Goal: Transaction & Acquisition: Purchase product/service

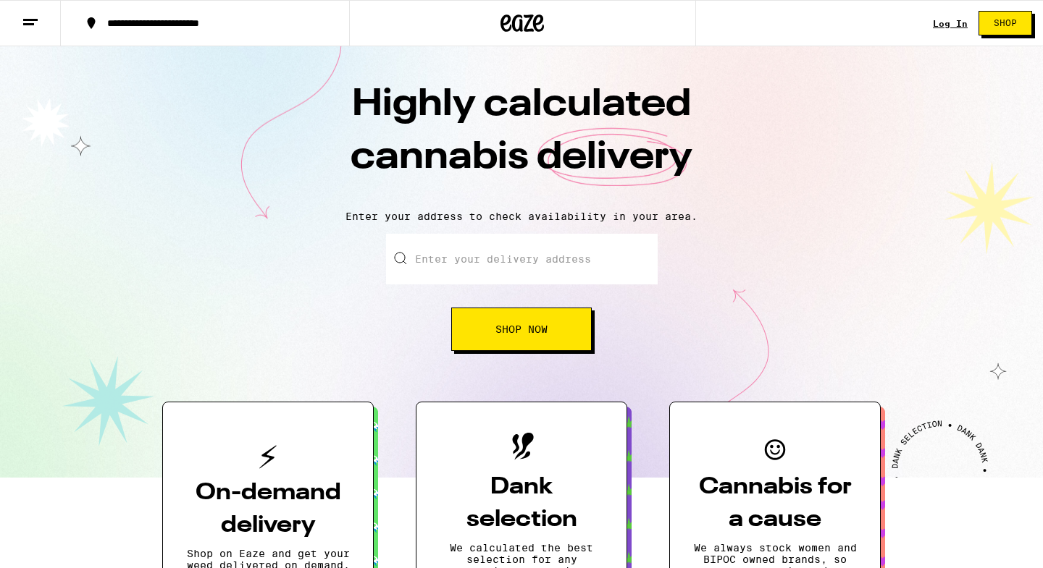
drag, startPoint x: 0, startPoint y: 0, endPoint x: 943, endPoint y: 26, distance: 943.2
click at [943, 26] on link "Log In" at bounding box center [950, 23] width 35 height 9
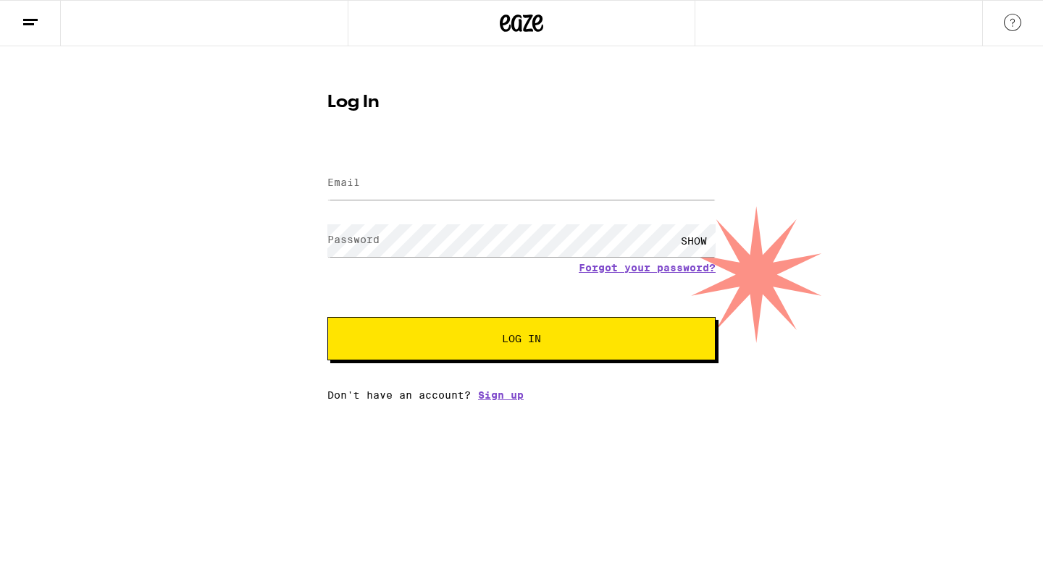
click at [349, 179] on label "Email" at bounding box center [343, 183] width 33 height 12
click at [706, 182] on input "Email" at bounding box center [521, 183] width 388 height 33
click at [408, 184] on input "Email" at bounding box center [521, 183] width 388 height 33
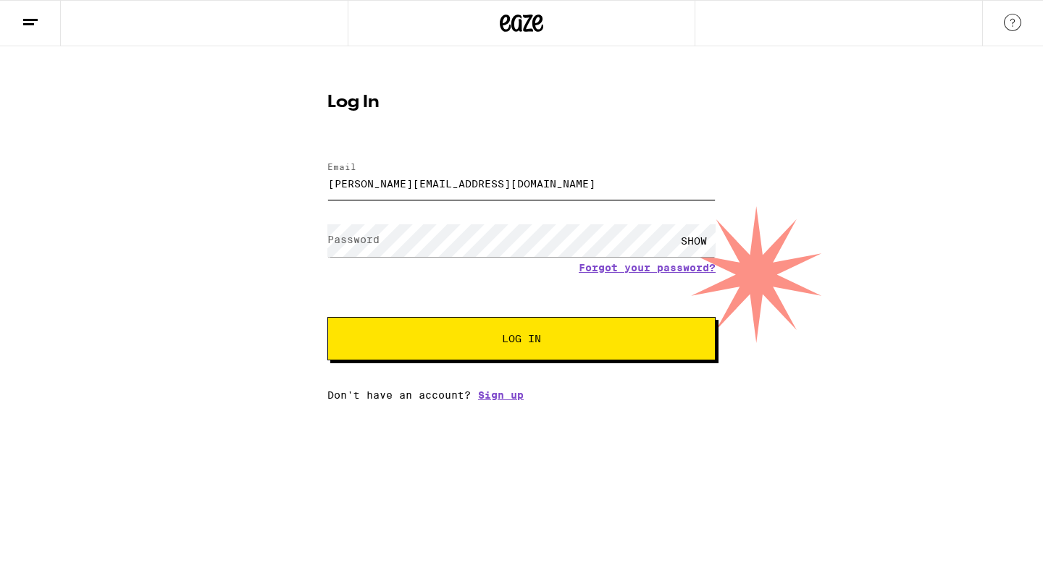
type input "[PERSON_NAME][EMAIL_ADDRESS][DOMAIN_NAME]"
click at [689, 240] on div "SHOW" at bounding box center [693, 240] width 43 height 33
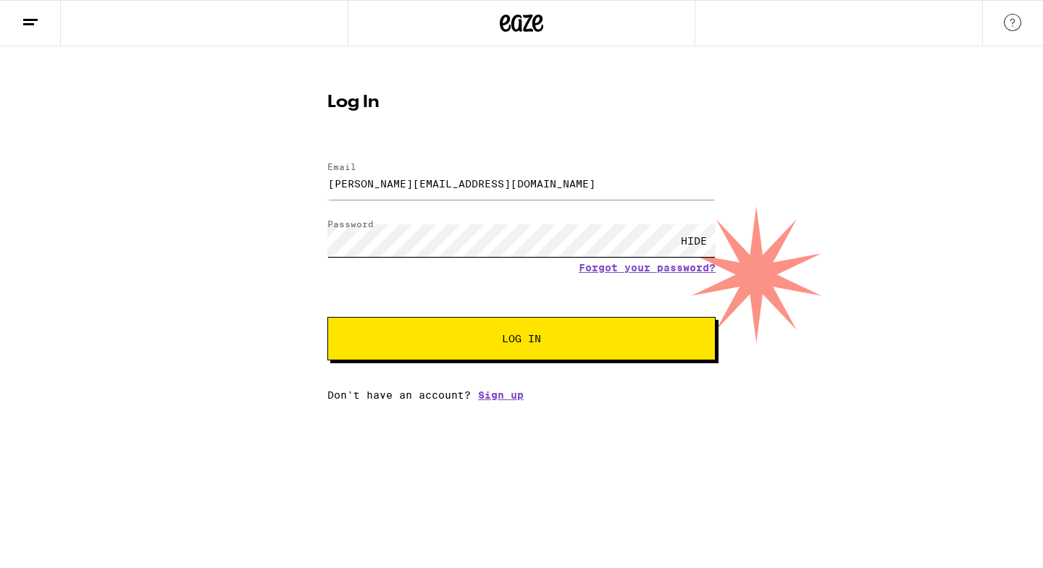
click at [521, 340] on button "Log In" at bounding box center [521, 338] width 388 height 43
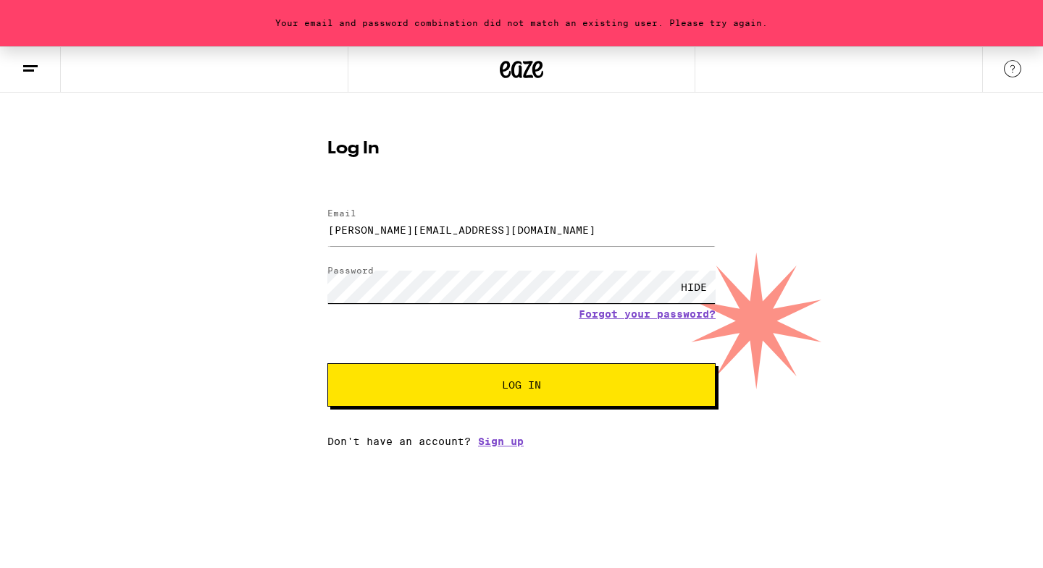
click at [224, 273] on div "Your email and password combination did not match an existing user. Please try …" at bounding box center [521, 246] width 1043 height 401
click at [521, 387] on button "Log In" at bounding box center [521, 385] width 388 height 43
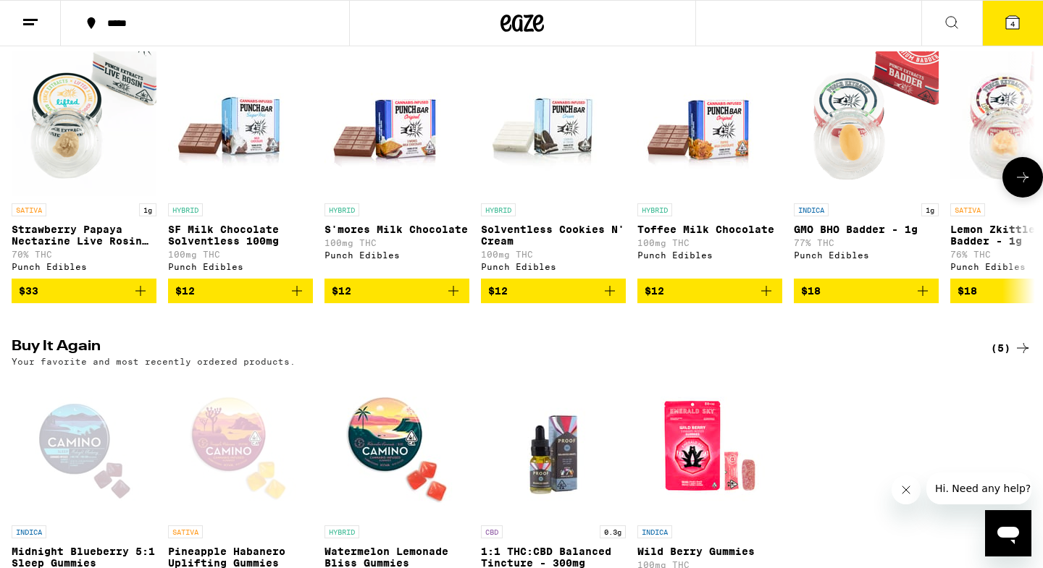
scroll to position [953, 0]
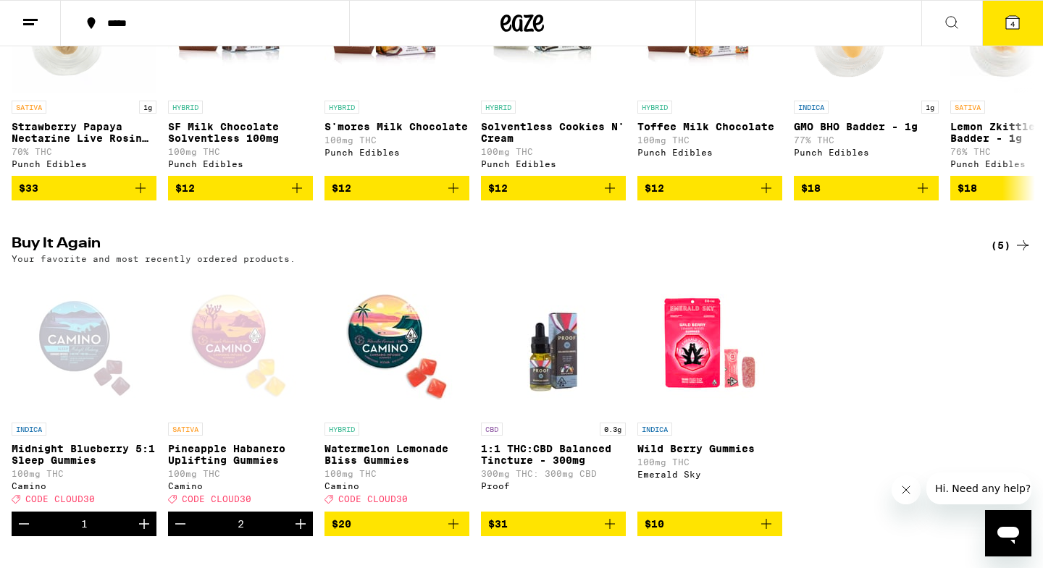
click at [235, 380] on div "Open page for Pineapple Habanero Uplifting Gummies from Camino" at bounding box center [240, 343] width 145 height 145
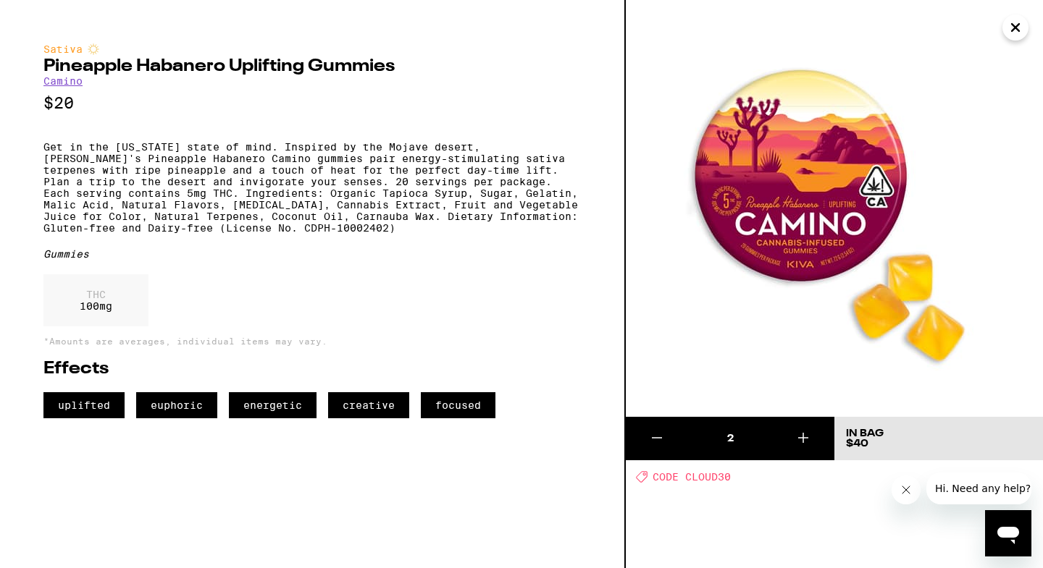
click at [652, 439] on icon at bounding box center [656, 437] width 17 height 17
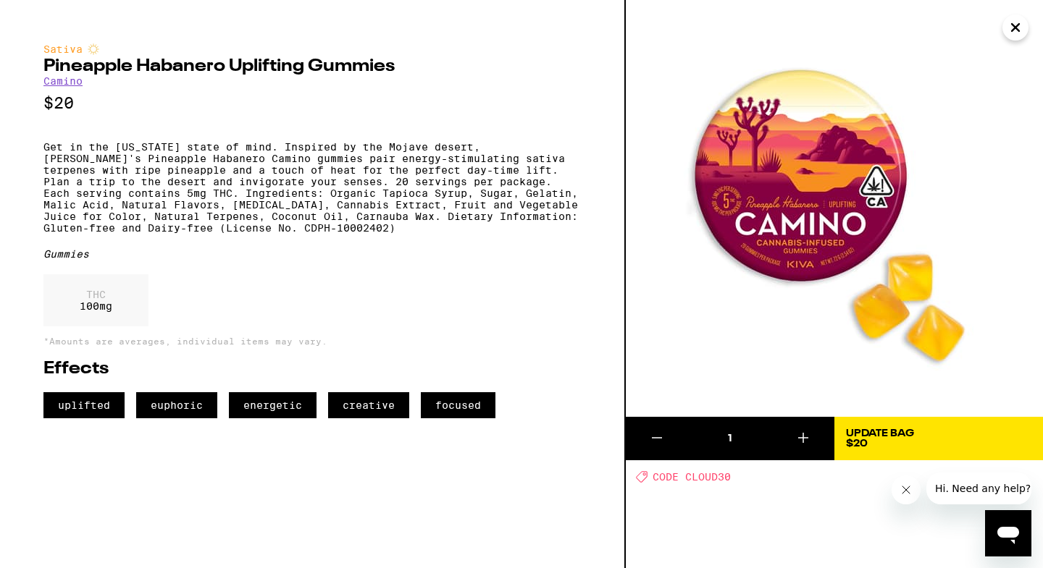
click at [806, 433] on icon at bounding box center [802, 437] width 17 height 17
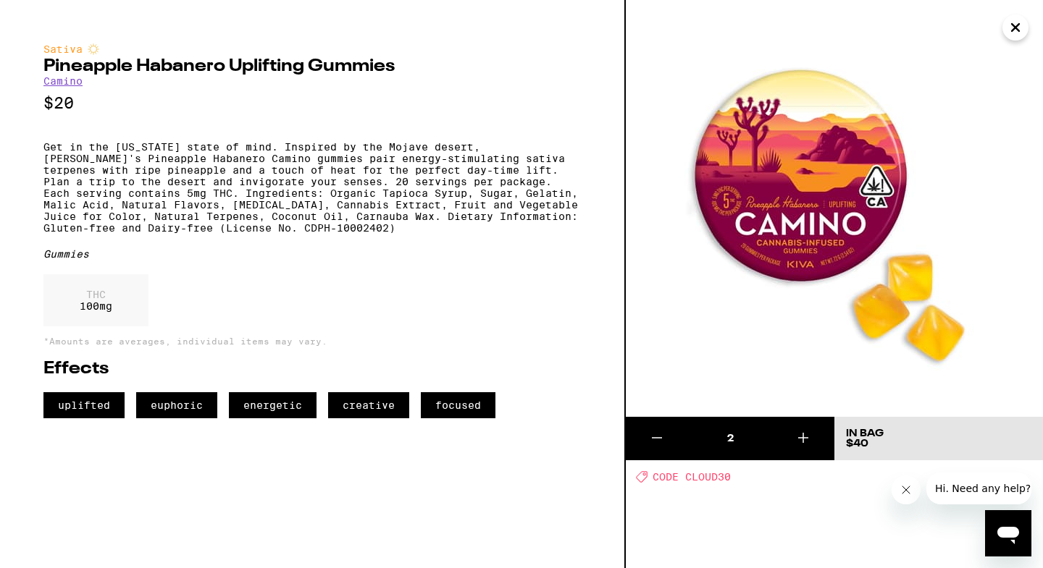
click at [1010, 28] on icon "Close" at bounding box center [1015, 28] width 17 height 22
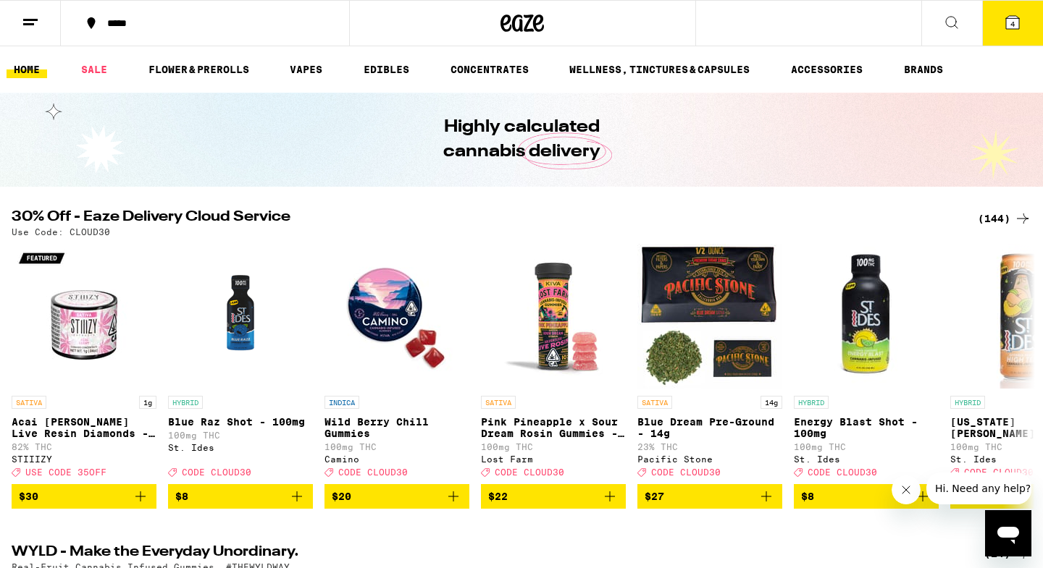
click at [950, 21] on icon at bounding box center [951, 22] width 17 height 17
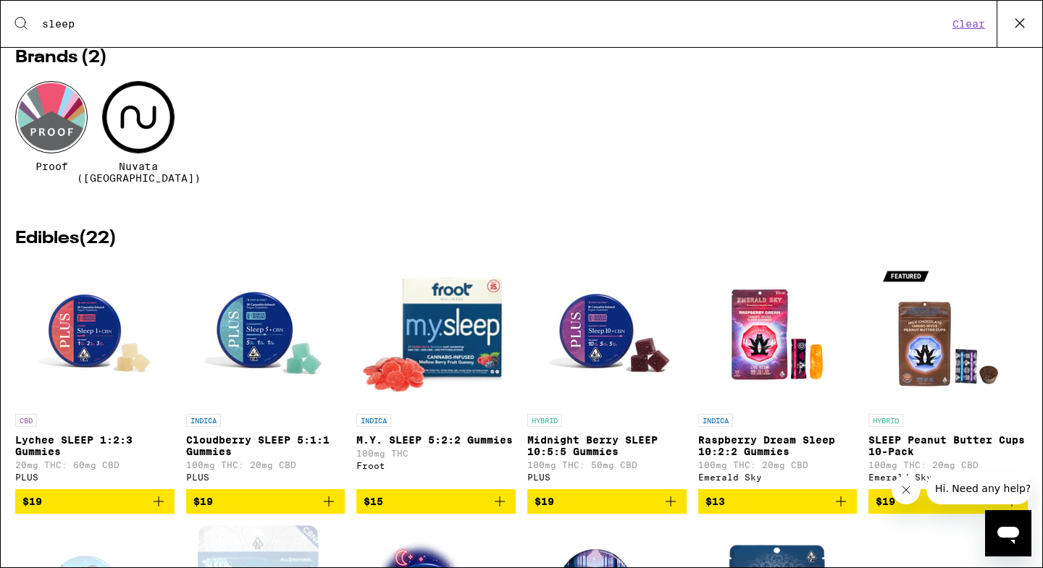
scroll to position [91, 0]
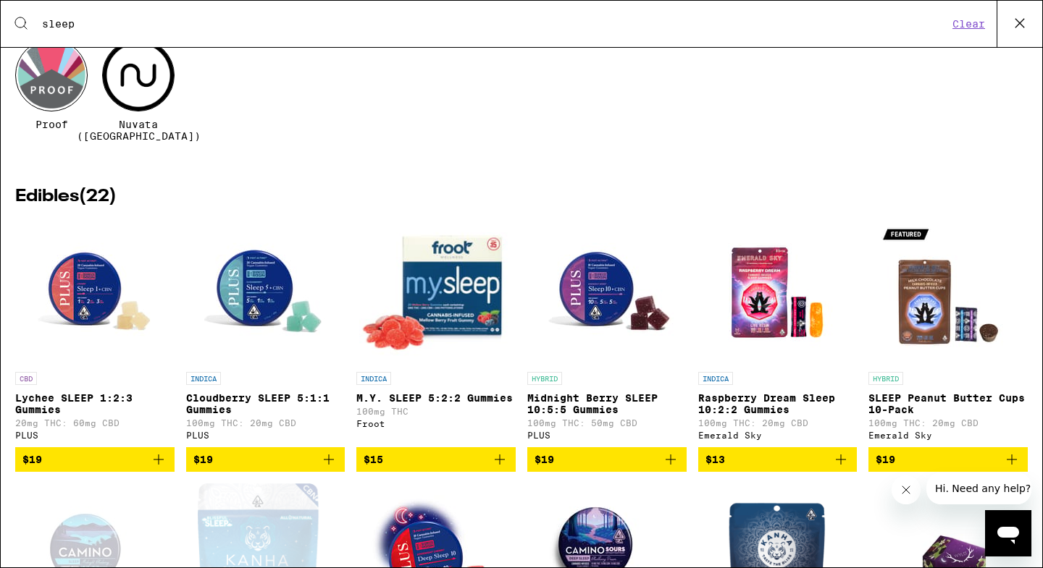
type input "sleep"
click at [46, 455] on span "$19" at bounding box center [94, 459] width 145 height 17
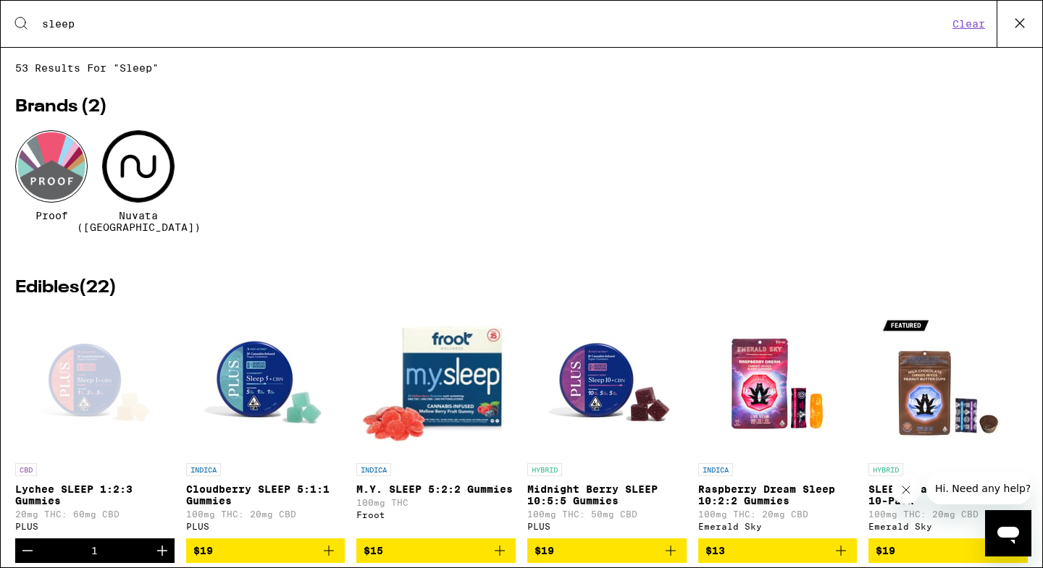
scroll to position [0, 0]
click at [1017, 21] on icon at bounding box center [1020, 23] width 22 height 22
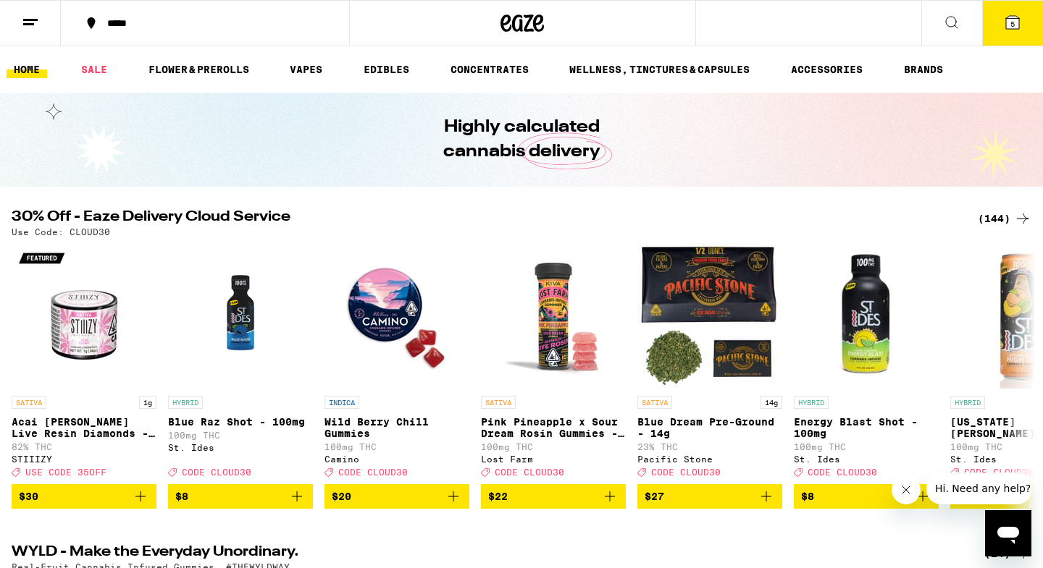
click at [1010, 22] on span "5" at bounding box center [1012, 24] width 4 height 9
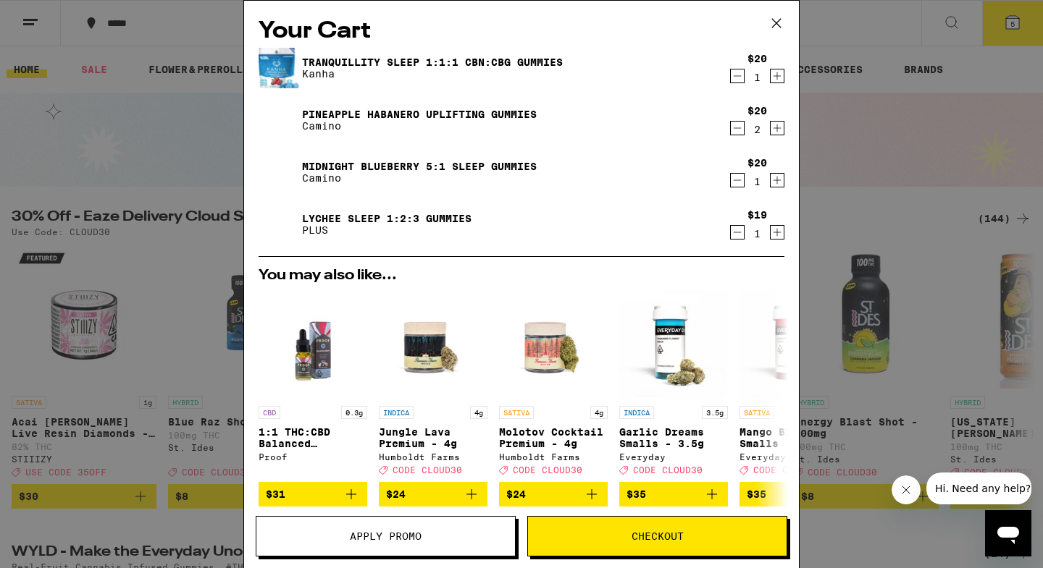
click at [645, 536] on span "Checkout" at bounding box center [657, 537] width 52 height 10
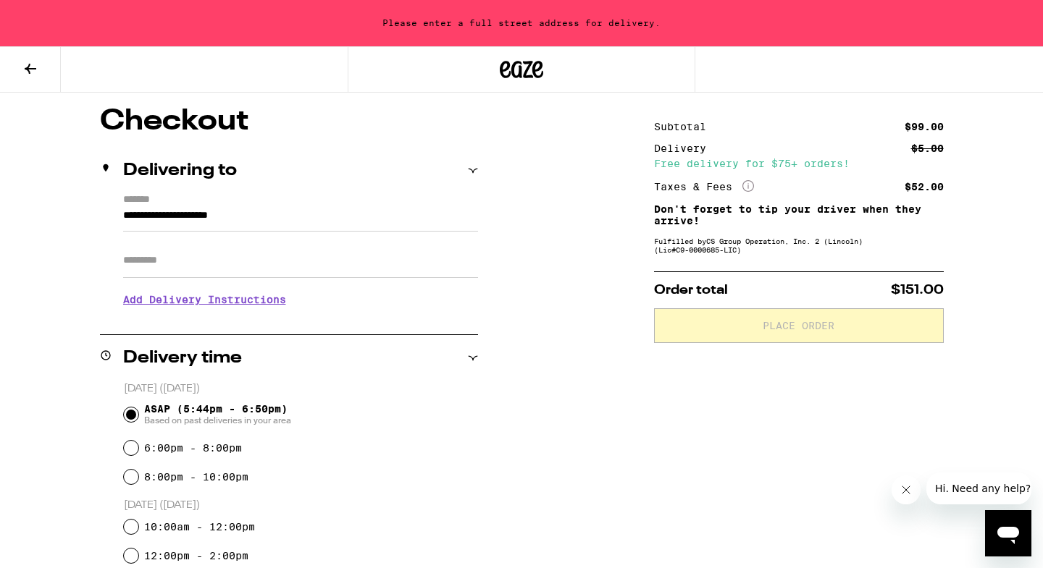
scroll to position [115, 0]
click at [110, 359] on icon at bounding box center [106, 355] width 12 height 12
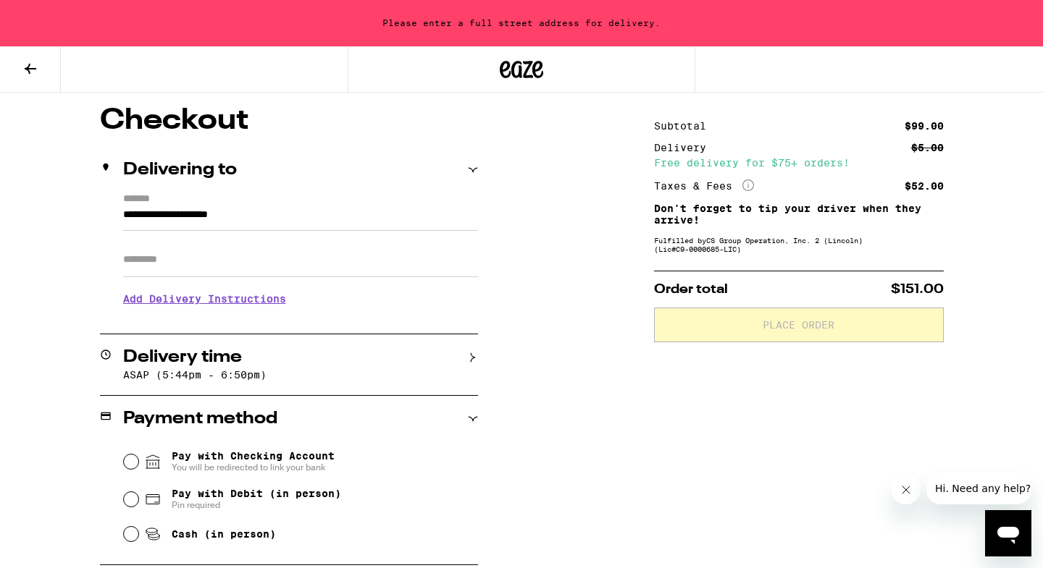
scroll to position [267, 0]
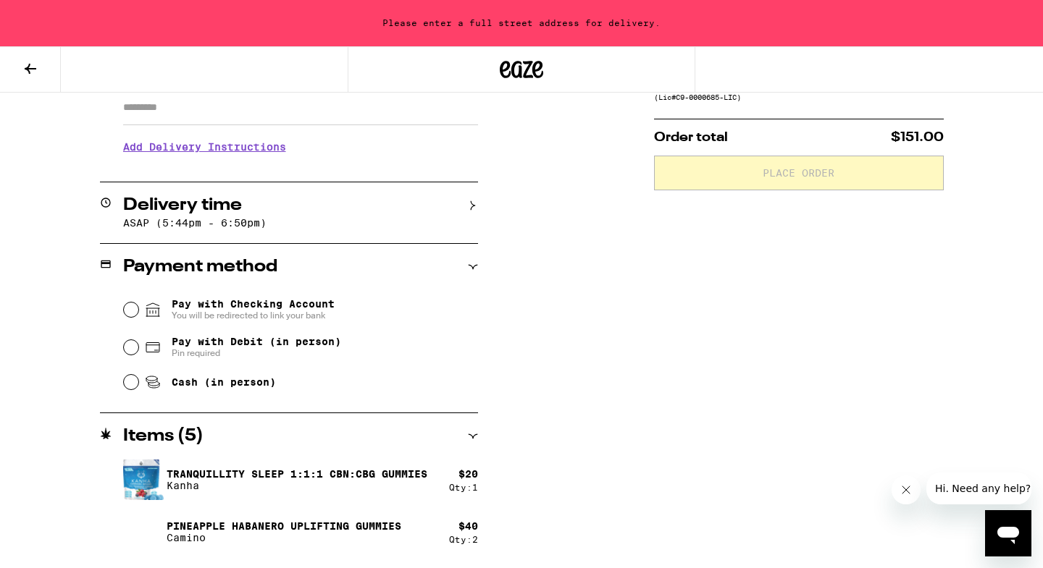
click at [135, 312] on input "Pay with Checking Account You will be redirected to link your bank" at bounding box center [131, 310] width 14 height 14
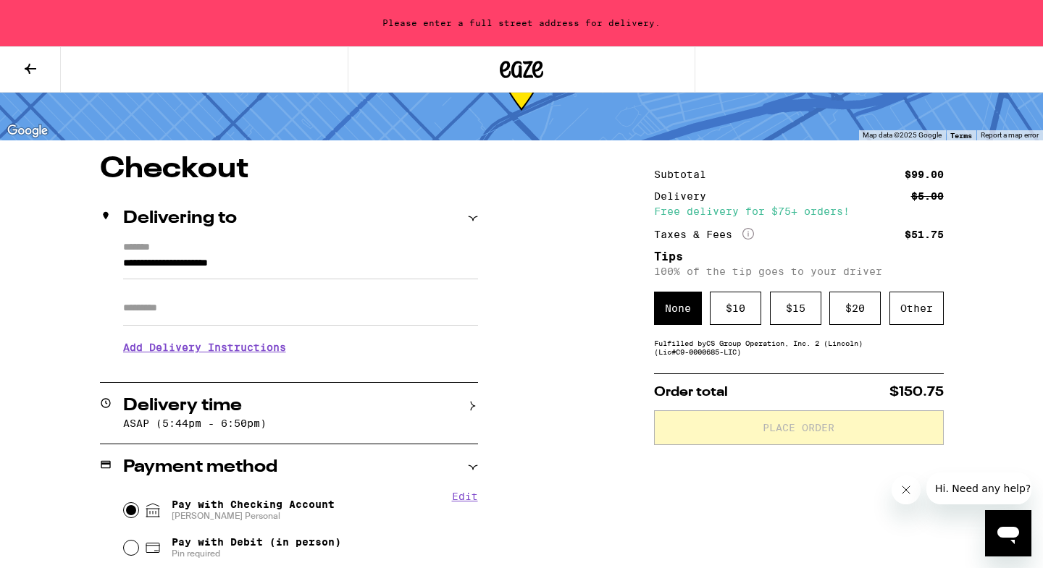
scroll to position [179, 0]
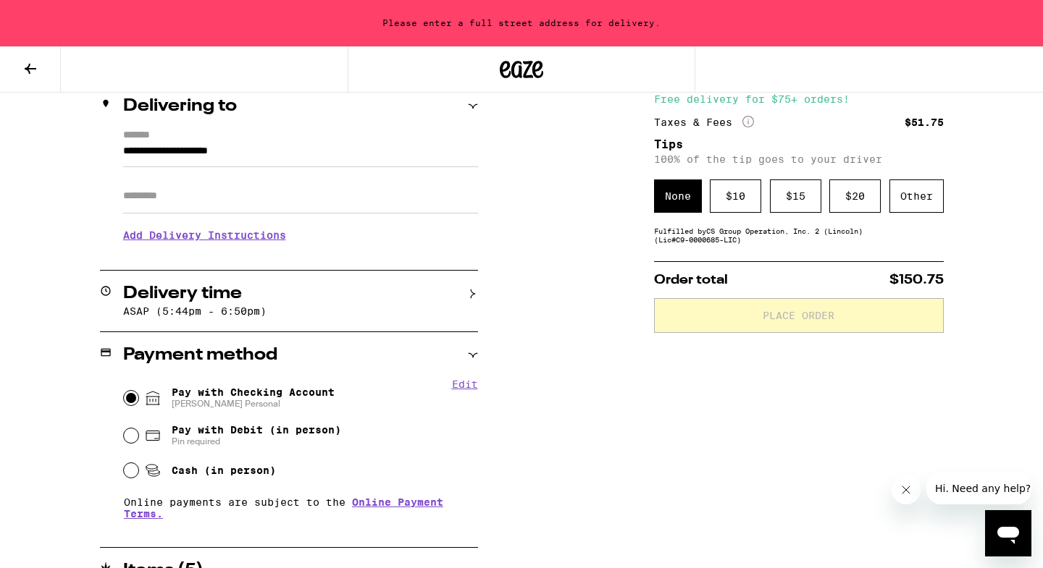
click at [663, 201] on div "None" at bounding box center [678, 196] width 48 height 33
click at [183, 386] on div "Pay with Checking Account [PERSON_NAME] Personal" at bounding box center [301, 398] width 354 height 38
click at [180, 387] on div "Pay with Checking Account [PERSON_NAME] Personal" at bounding box center [301, 398] width 354 height 38
click at [133, 398] on input "Pay with Checking Account [PERSON_NAME] Personal" at bounding box center [131, 398] width 14 height 14
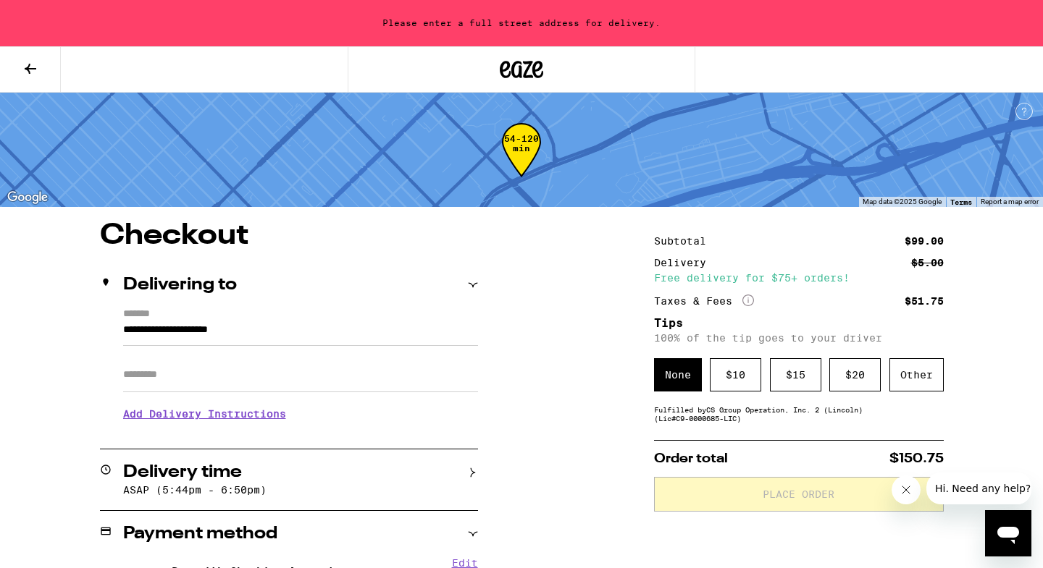
scroll to position [0, 0]
click at [738, 384] on div "$ 10" at bounding box center [735, 374] width 51 height 33
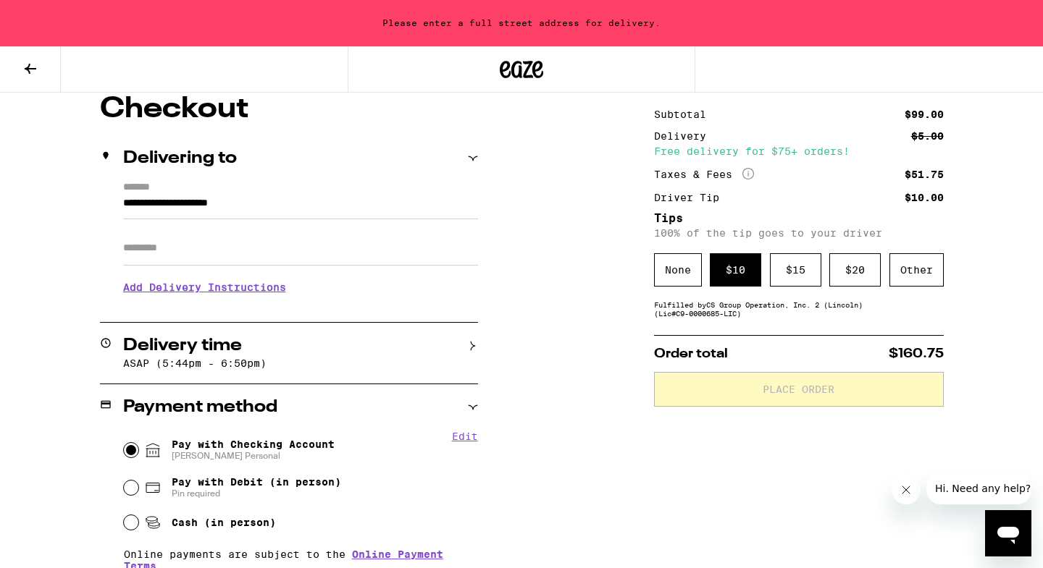
scroll to position [141, 0]
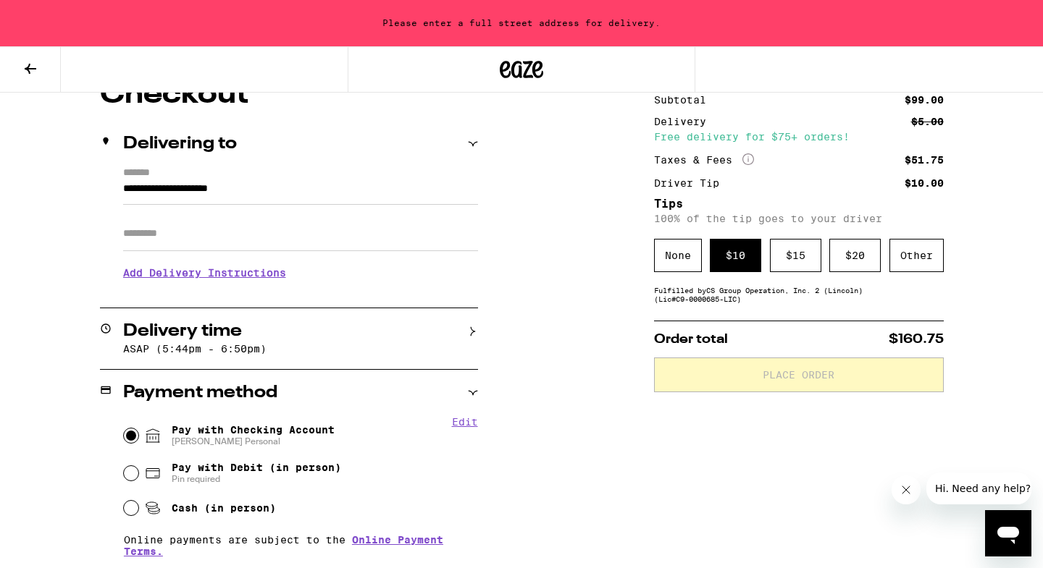
click at [138, 335] on h2 "Delivery time" at bounding box center [182, 331] width 119 height 17
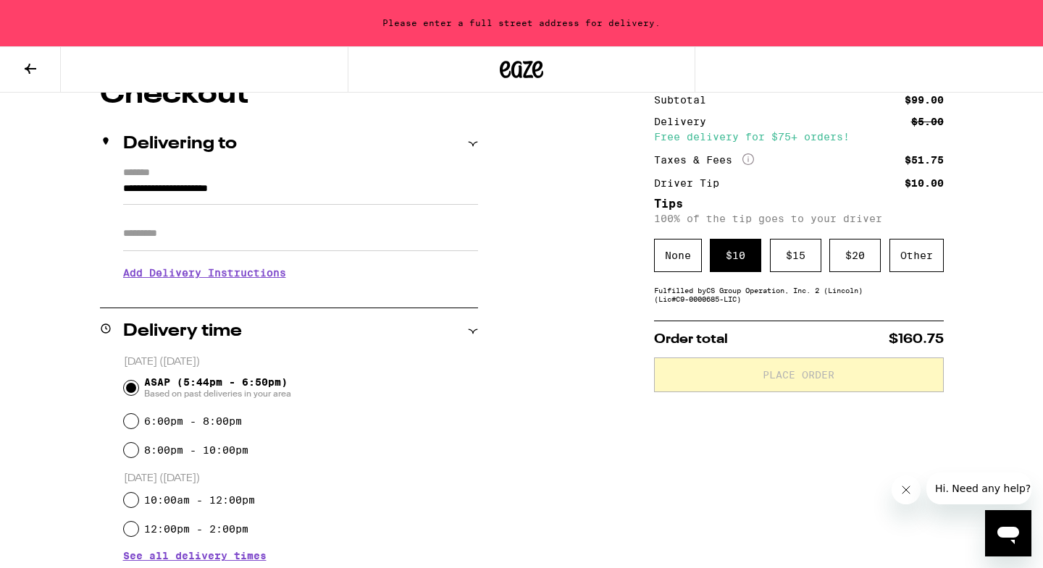
click at [130, 391] on input "ASAP (5:44pm - 6:50pm) Based on past deliveries in your area" at bounding box center [131, 388] width 14 height 14
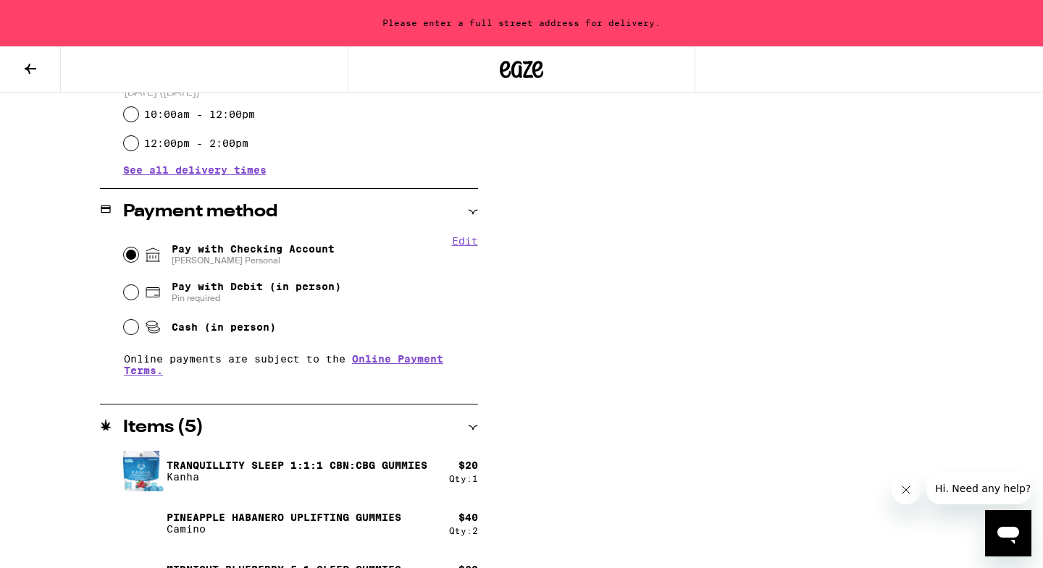
scroll to position [463, 0]
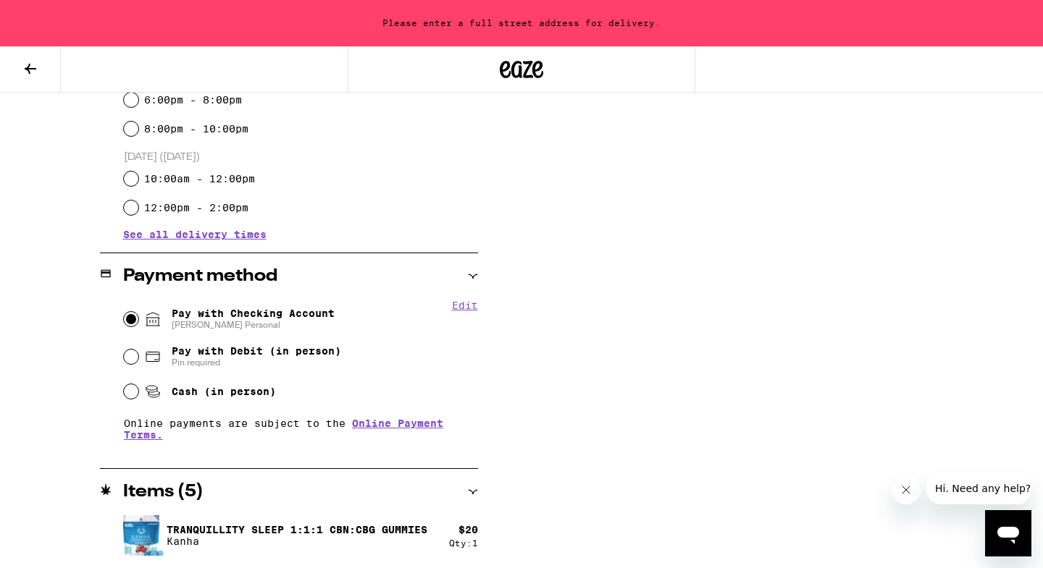
click at [130, 364] on input "Pay with Debit (in person) Pin required" at bounding box center [131, 357] width 14 height 14
radio input "true"
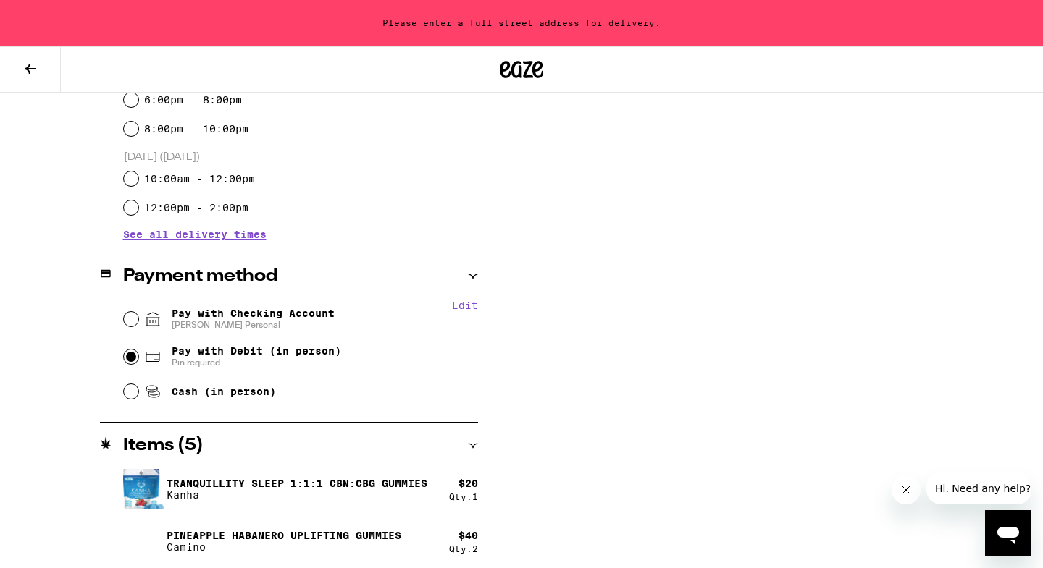
click at [129, 316] on input "Pay with Checking Account [PERSON_NAME] Personal" at bounding box center [131, 319] width 14 height 14
radio input "true"
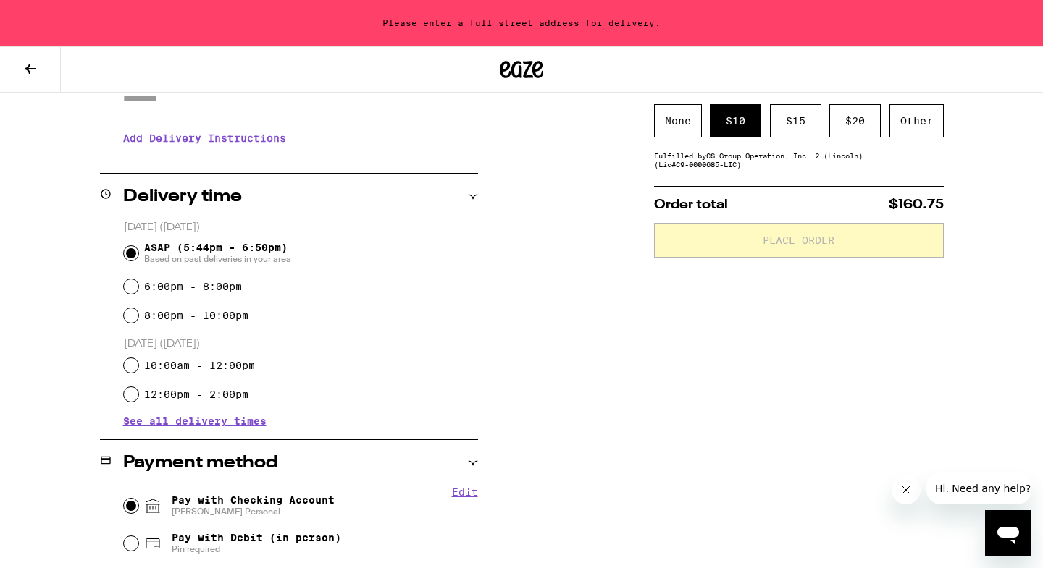
scroll to position [21, 0]
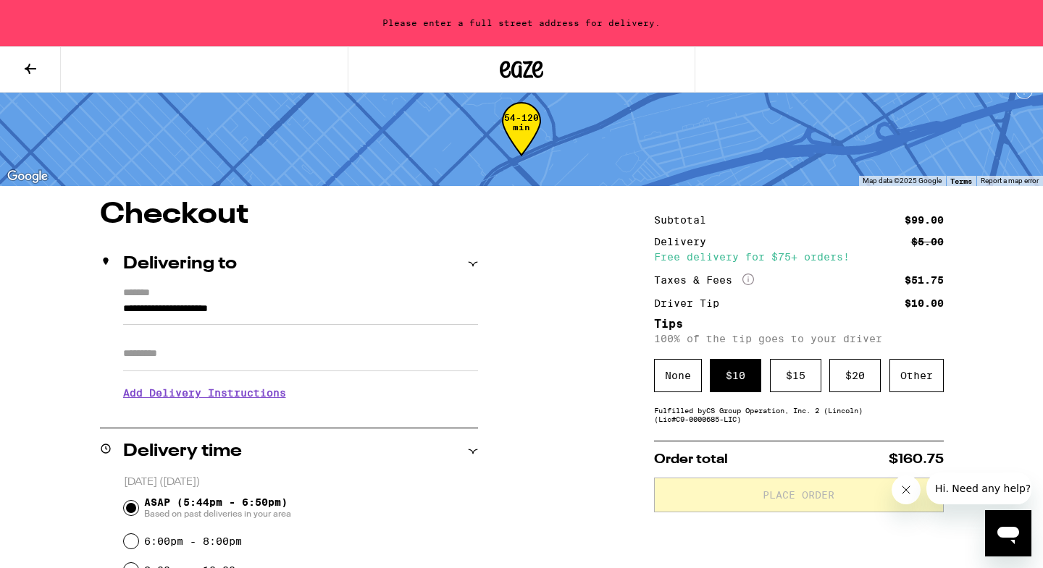
click at [909, 484] on icon "Close message from company" at bounding box center [906, 490] width 12 height 12
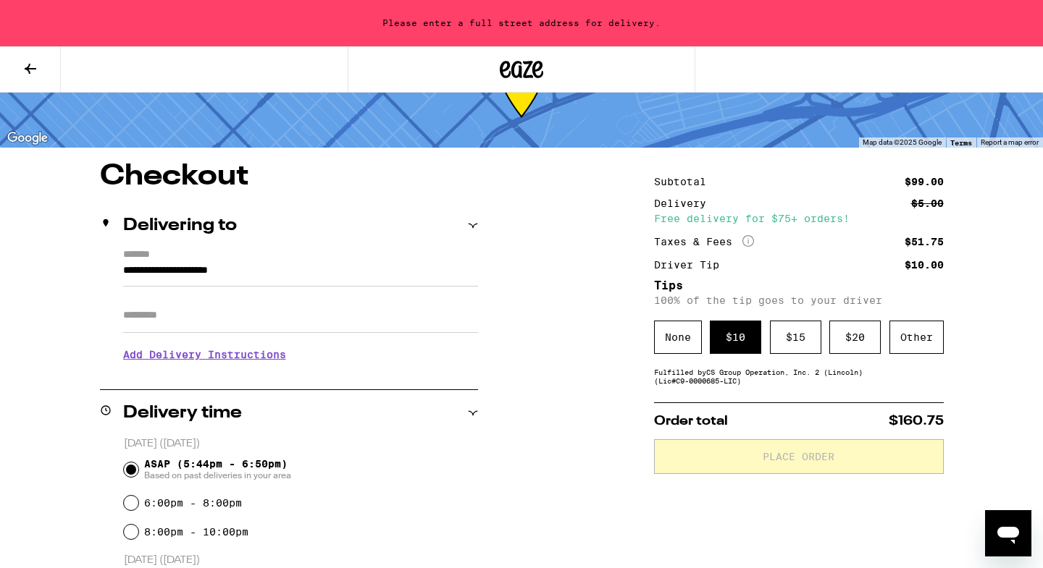
scroll to position [45, 0]
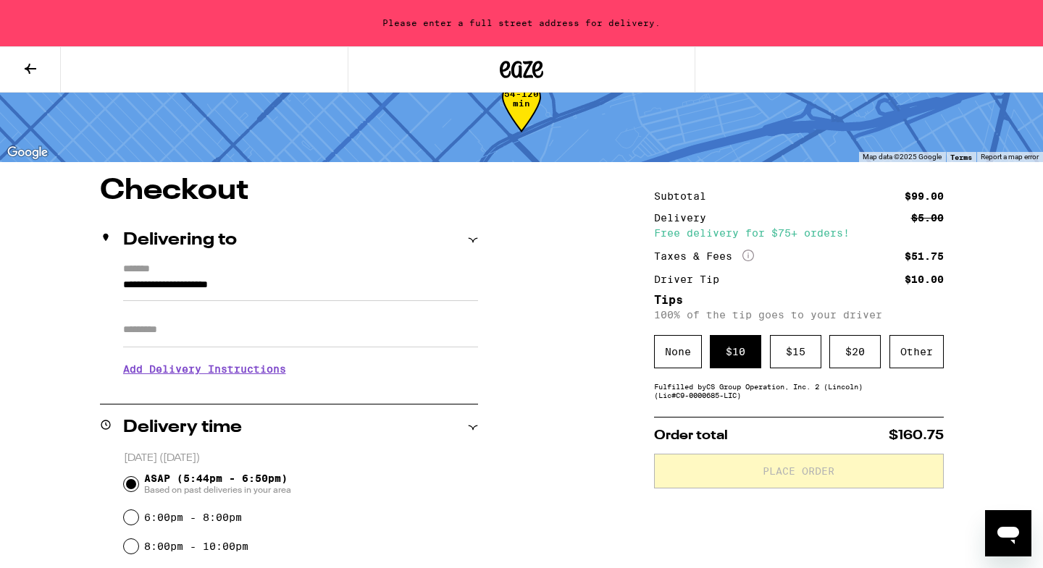
click at [185, 286] on input "**********" at bounding box center [300, 289] width 355 height 25
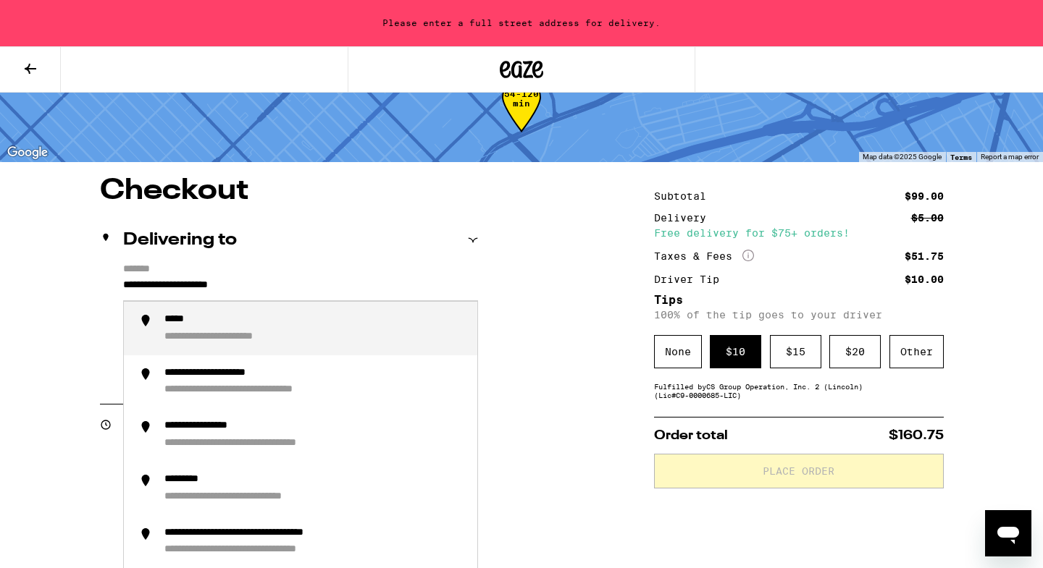
drag, startPoint x: 285, startPoint y: 288, endPoint x: 23, endPoint y: 254, distance: 264.3
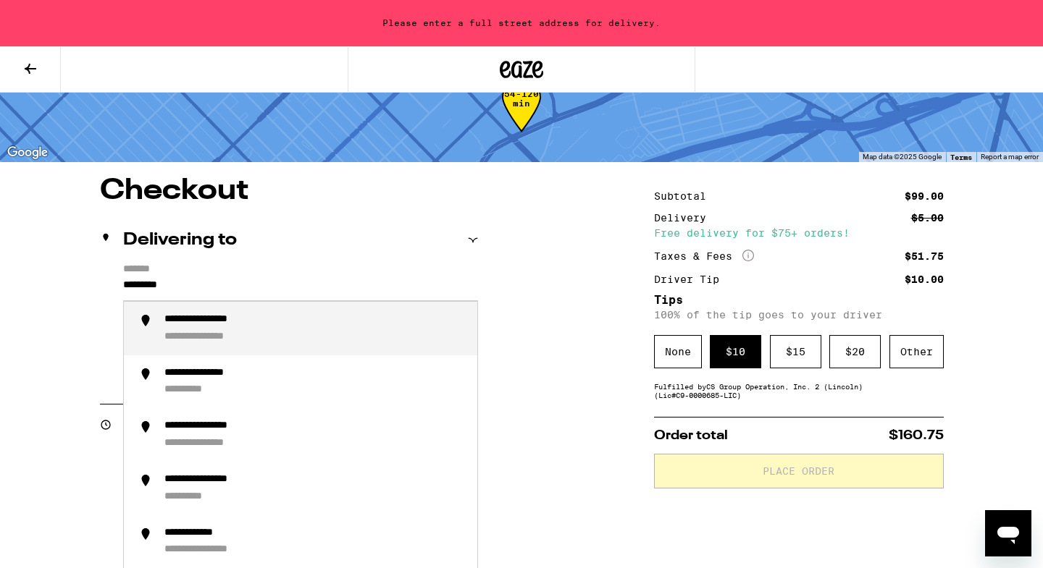
click at [224, 332] on div "**********" at bounding box center [216, 337] width 105 height 13
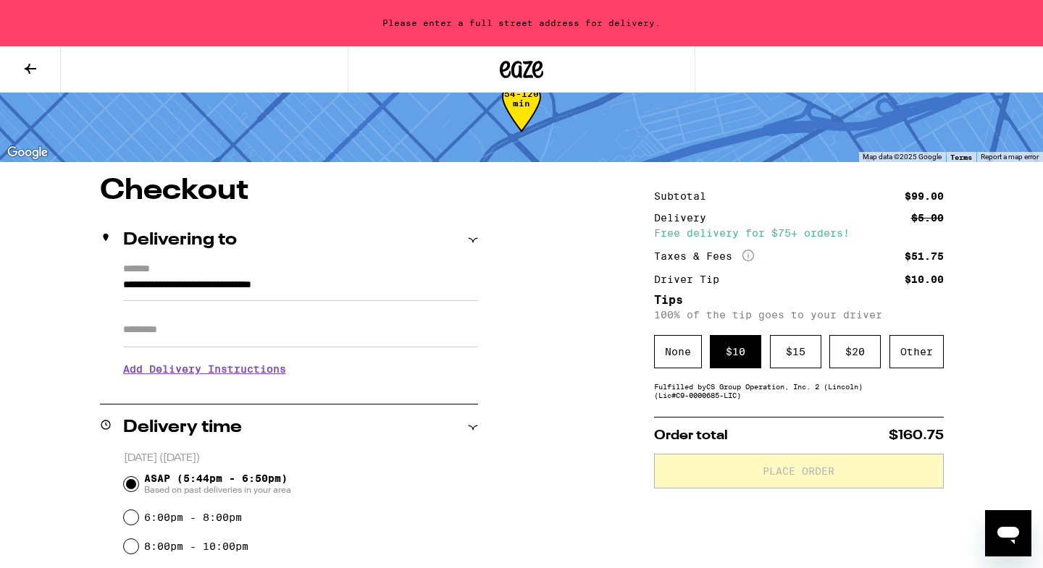
type input "**********"
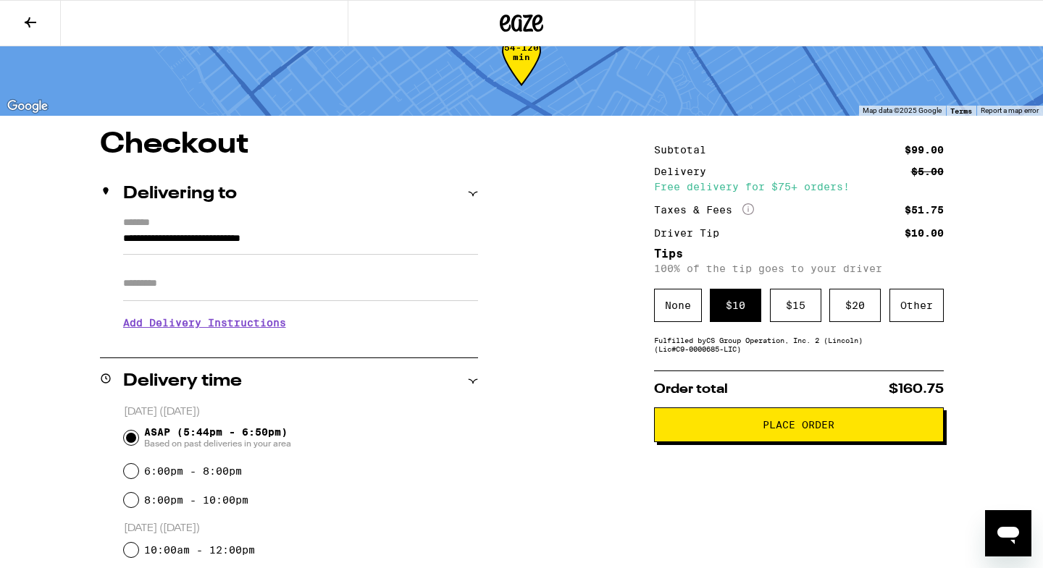
click at [744, 430] on span "Place Order" at bounding box center [798, 425] width 265 height 10
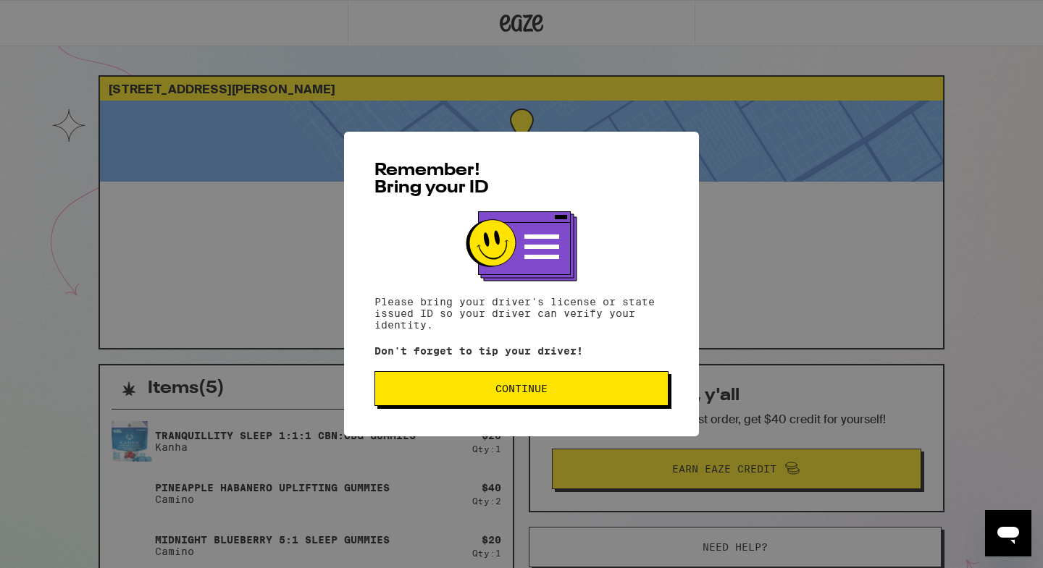
click at [504, 392] on span "Continue" at bounding box center [521, 389] width 52 height 10
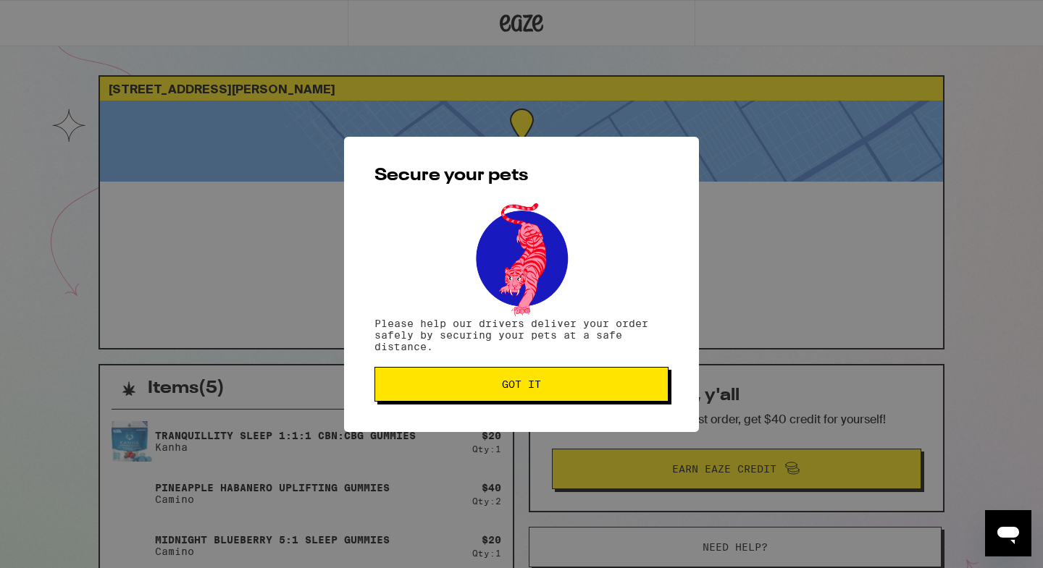
click at [504, 377] on button "Got it" at bounding box center [521, 384] width 294 height 35
